Goal: Share content

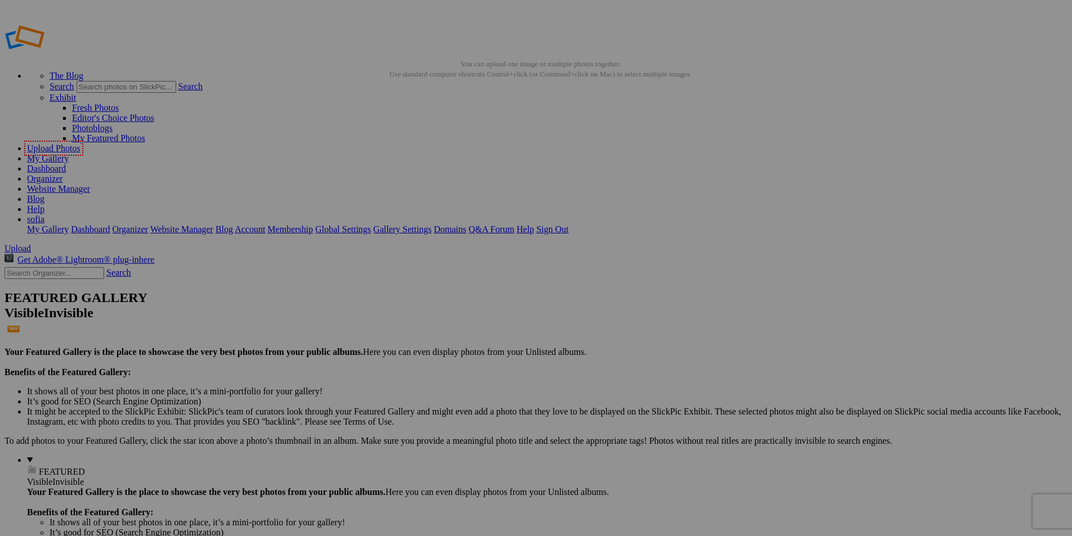
type input "Celebrate Spring Blooms with Dainty Rings and Necklaces"
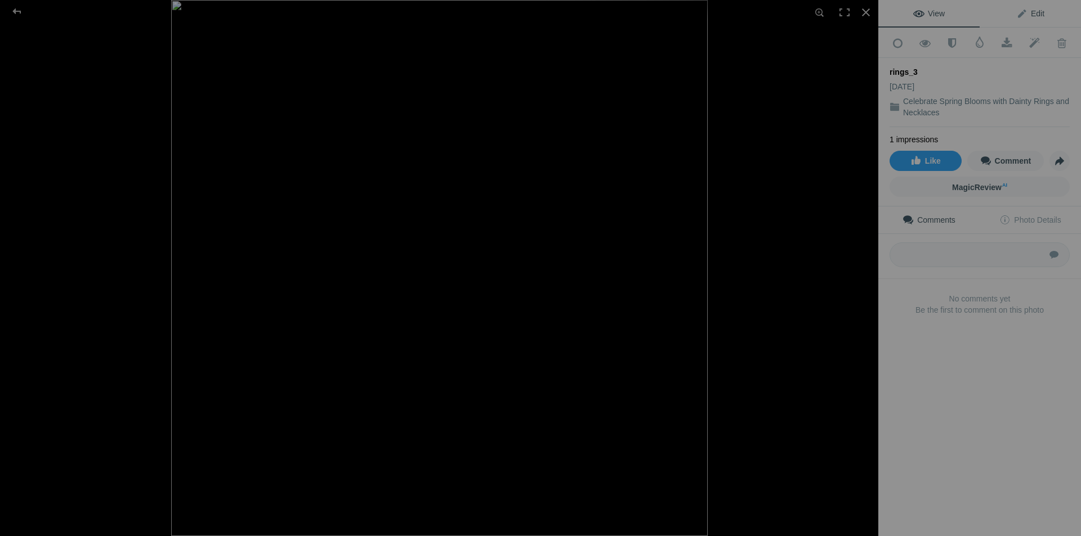
click at [1033, 16] on span "Edit" at bounding box center [1030, 13] width 28 height 9
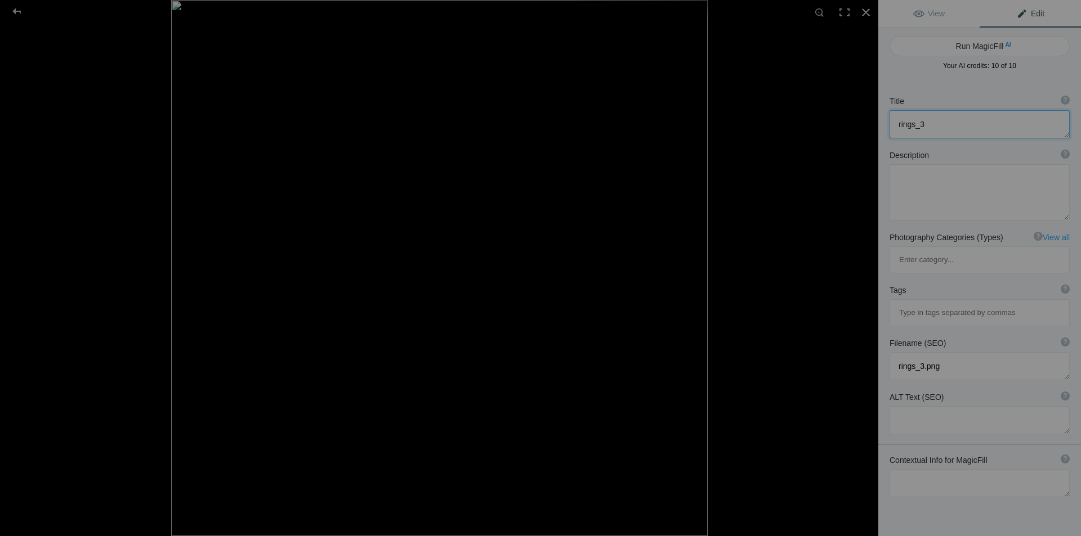
click at [933, 119] on textarea at bounding box center [979, 124] width 180 height 28
paste textarea "Celebrate Spring Blooms with Dainty Rings and Necklaces"
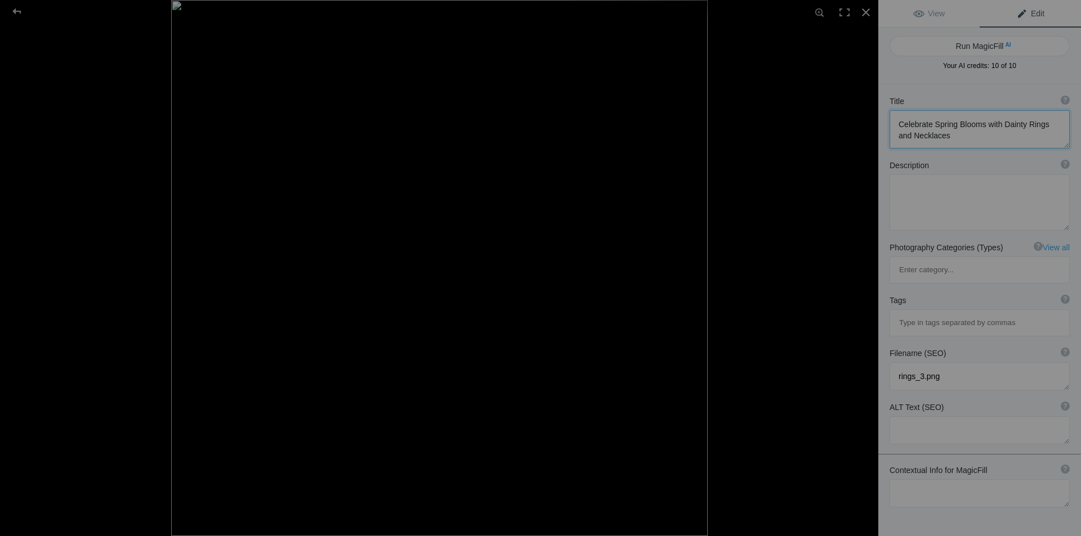
scroll to position [1, 0]
type textarea "Celebrate Spring Blooms with Dainty Rings and Necklaces"
click at [934, 200] on textarea at bounding box center [979, 202] width 180 height 56
paste textarea "Spring jewelry embraces fresh colors and nature-inspired designs with pastel ge…"
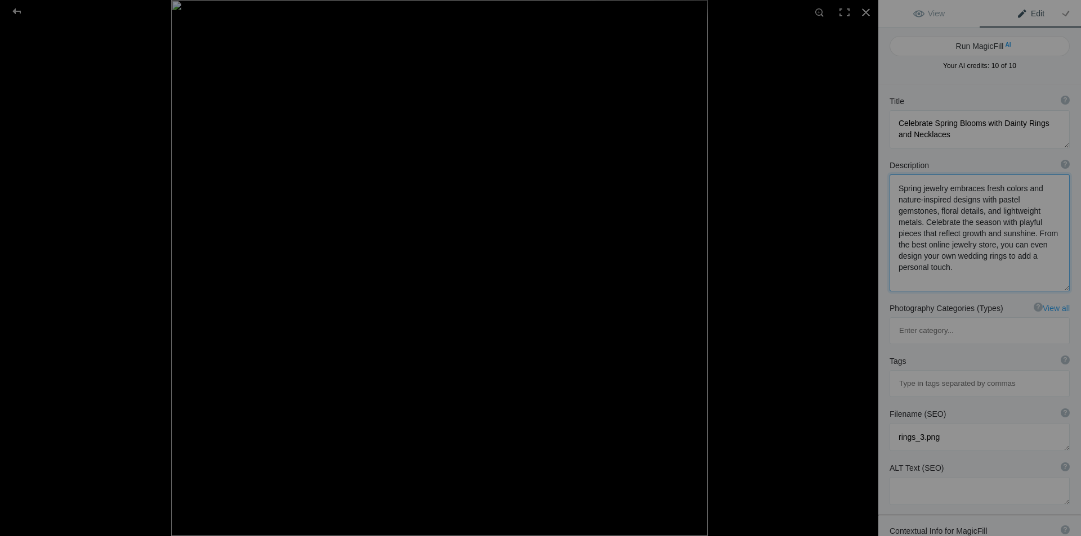
scroll to position [0, 0]
type textarea "Spring jewelry embraces fresh colors and nature-inspired designs with pastel ge…"
click at [942, 373] on input at bounding box center [979, 383] width 168 height 20
paste input "online jewelry store"
type input "online jewelry store"
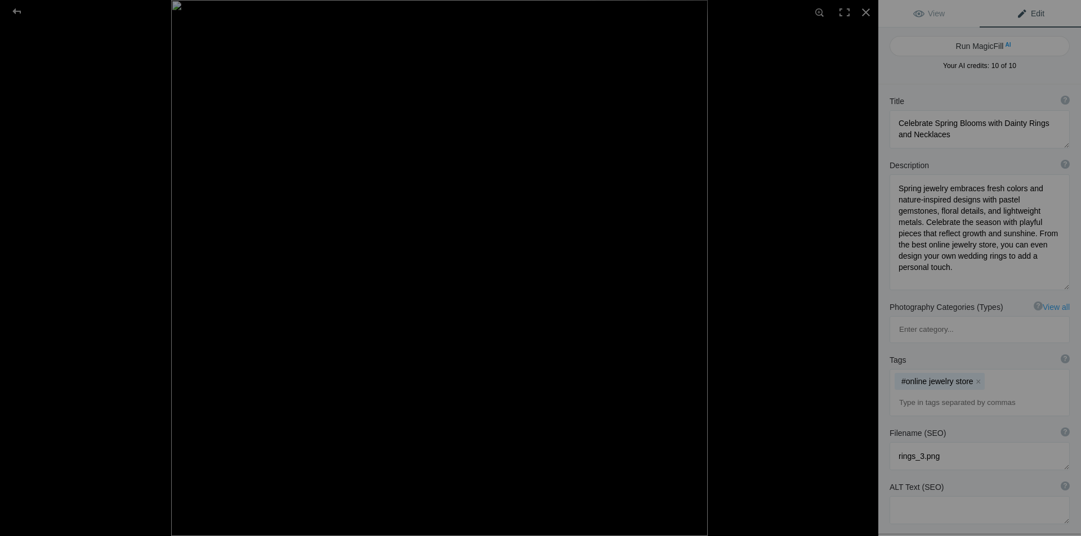
paste input "design your own wedding rings"
type input "design your own wedding rings"
click at [928, 8] on link "View" at bounding box center [928, 13] width 101 height 27
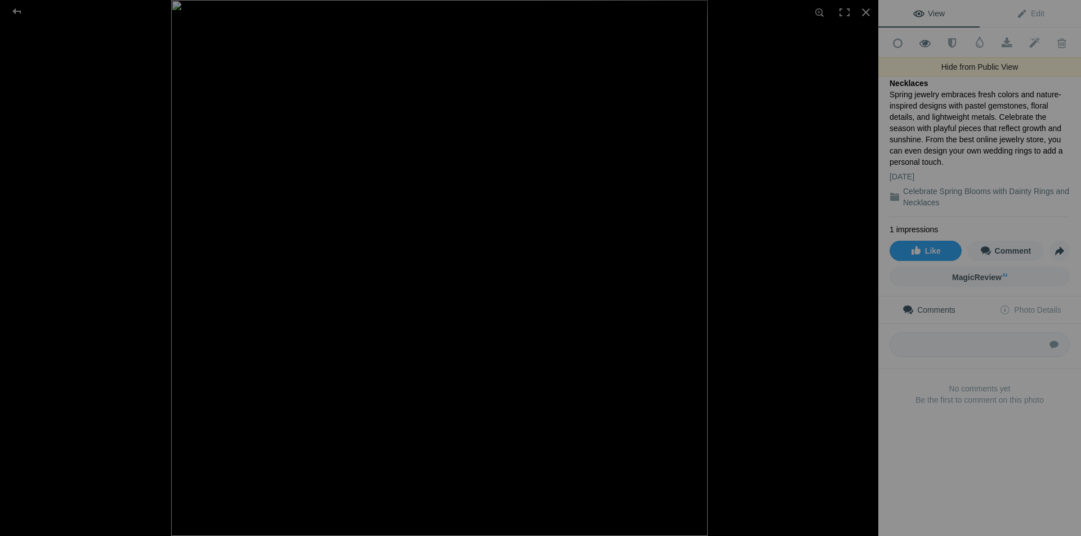
click at [920, 44] on span at bounding box center [925, 43] width 28 height 11
click at [921, 43] on span at bounding box center [925, 43] width 28 height 11
click at [1054, 247] on span "Share" at bounding box center [1059, 250] width 19 height 19
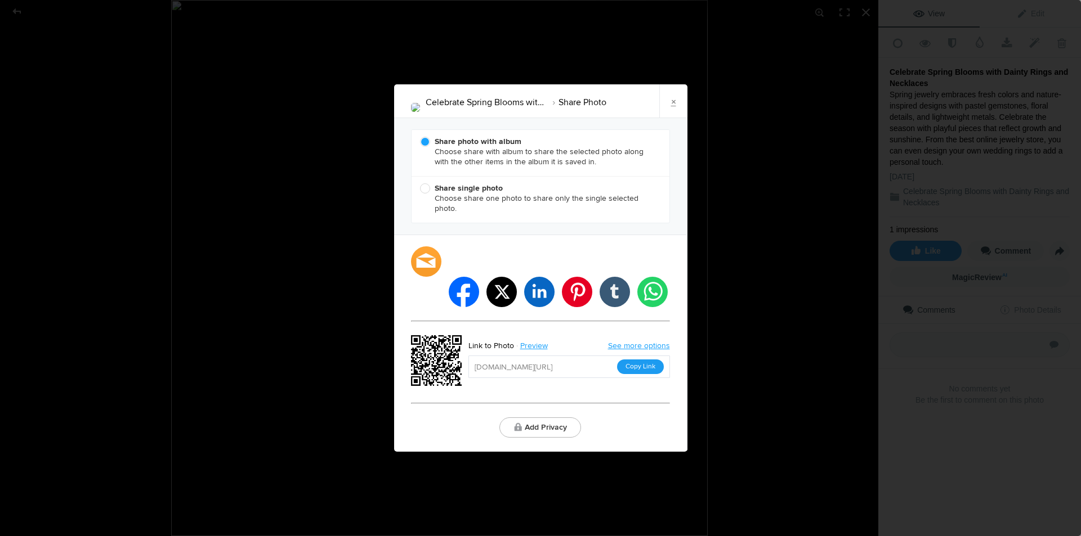
click at [635, 360] on button "Copy Link" at bounding box center [640, 367] width 47 height 15
